Goal: Find specific page/section: Find specific page/section

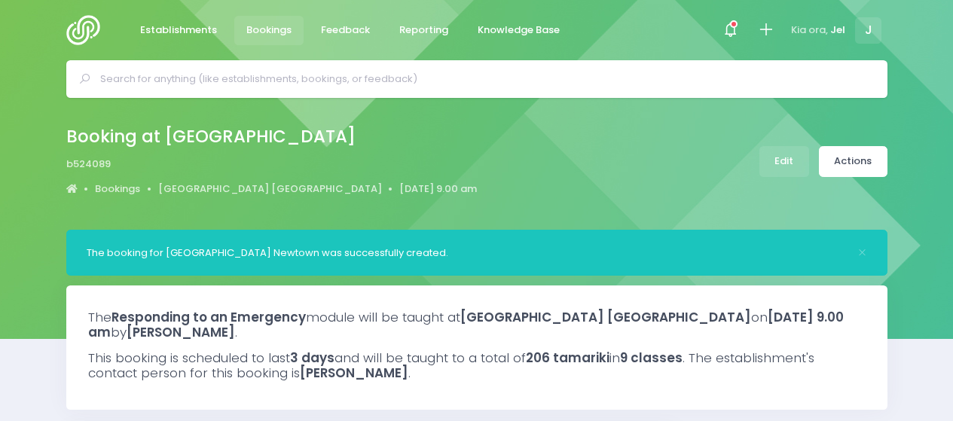
select select "5"
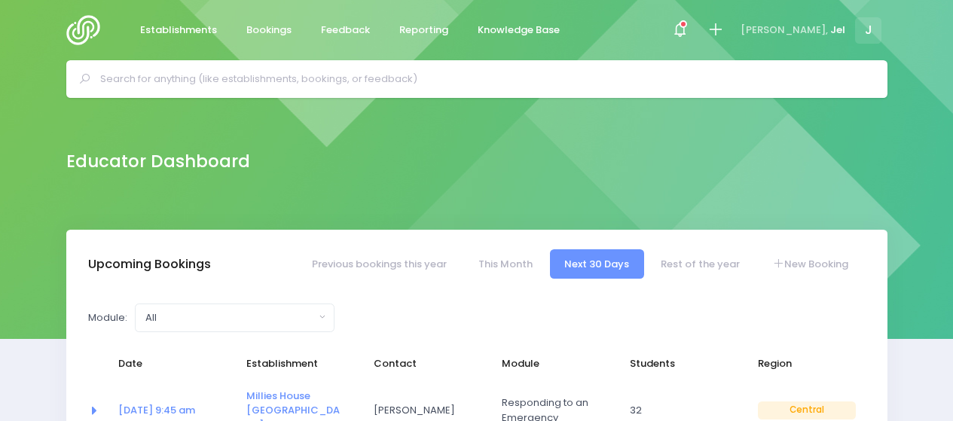
select select "5"
click at [380, 84] on input "text" at bounding box center [483, 79] width 766 height 23
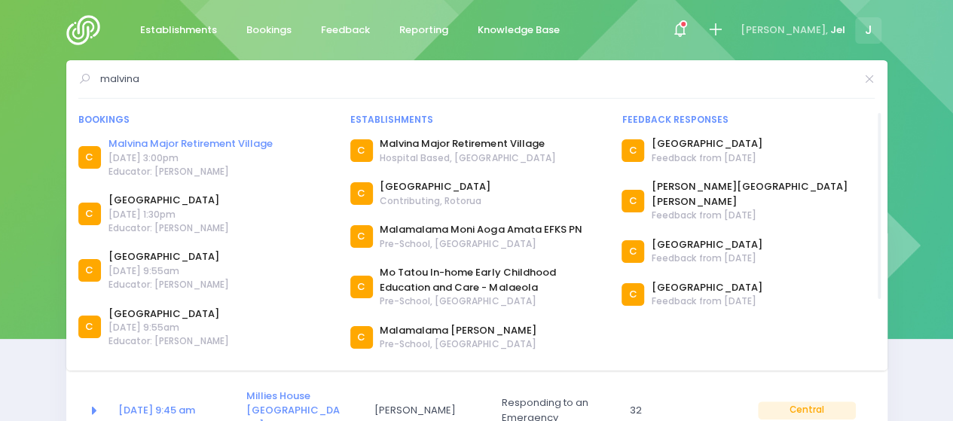
type input "malvina"
click at [177, 145] on link "Malvina Major Retirement Village" at bounding box center [190, 143] width 164 height 15
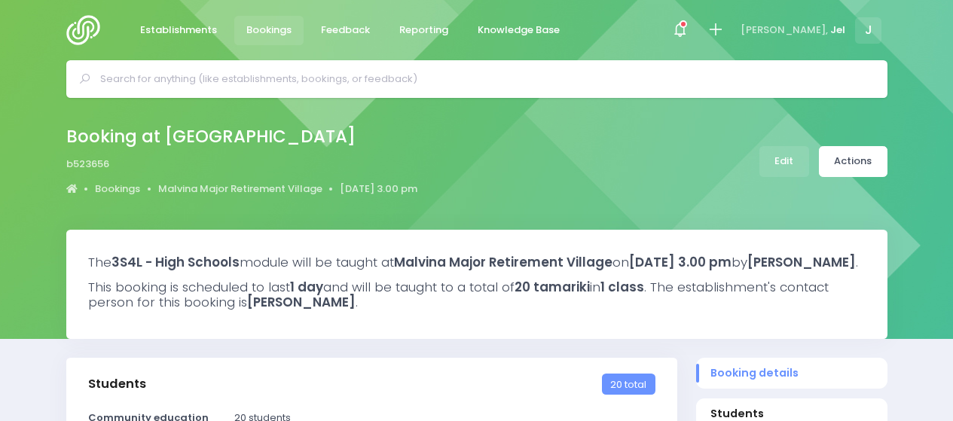
select select "5"
